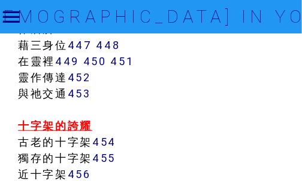
scroll to position [3322, 0]
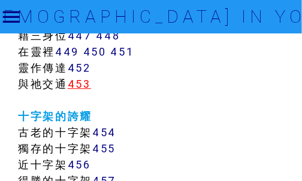
click at [79, 85] on link "453" at bounding box center [79, 84] width 23 height 14
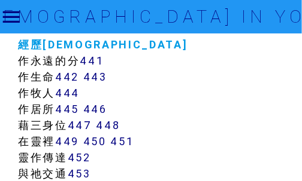
scroll to position [3232, 0]
click at [99, 78] on link "443" at bounding box center [95, 77] width 24 height 14
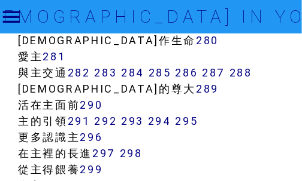
scroll to position [1945, 0]
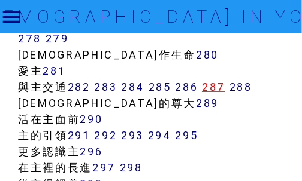
click at [218, 86] on link "287" at bounding box center [213, 87] width 23 height 14
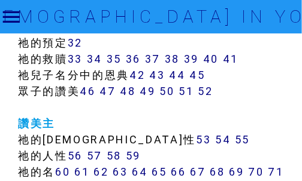
scroll to position [718, 0]
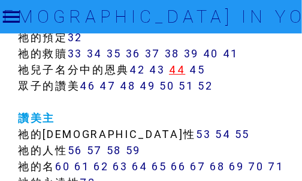
click at [184, 69] on link "44" at bounding box center [177, 70] width 16 height 14
